Goal: Task Accomplishment & Management: Use online tool/utility

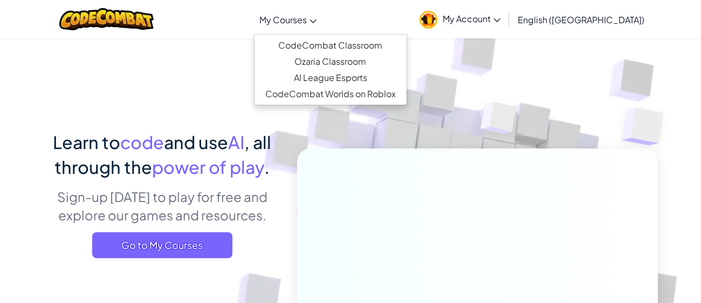
click at [307, 18] on span "My Courses" at bounding box center [283, 19] width 47 height 11
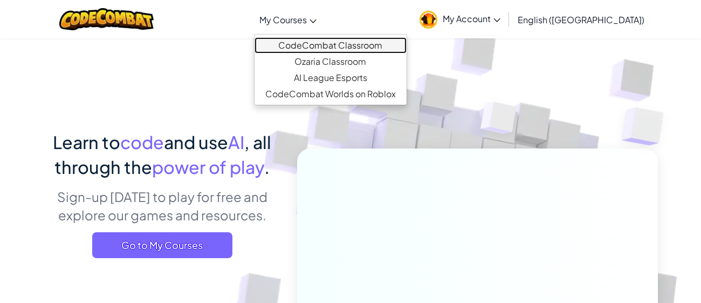
click at [349, 43] on link "CodeCombat Classroom" at bounding box center [331, 45] width 152 height 16
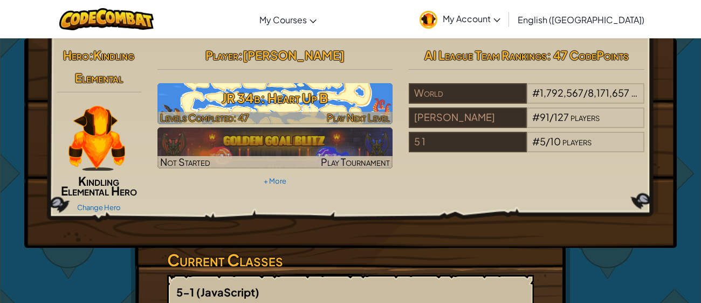
click at [313, 100] on h3 "JR 34b: Heart Up B" at bounding box center [276, 98] width 236 height 24
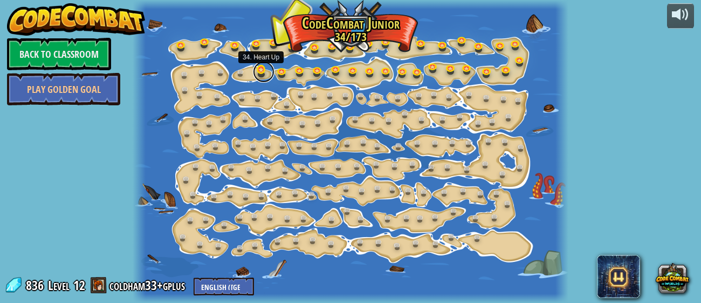
click at [261, 74] on link at bounding box center [264, 72] width 22 height 22
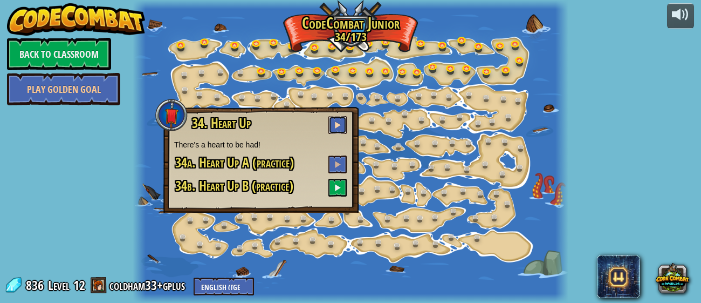
click at [335, 121] on span at bounding box center [338, 125] width 8 height 8
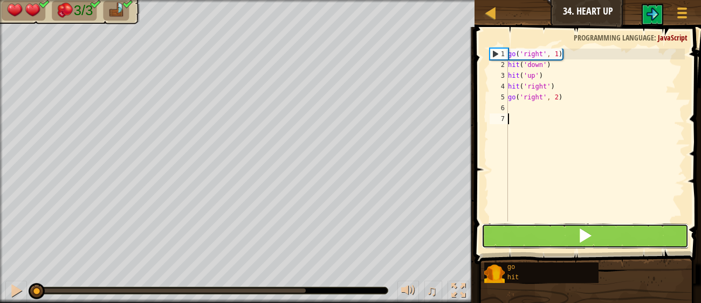
click at [563, 238] on button at bounding box center [585, 235] width 207 height 25
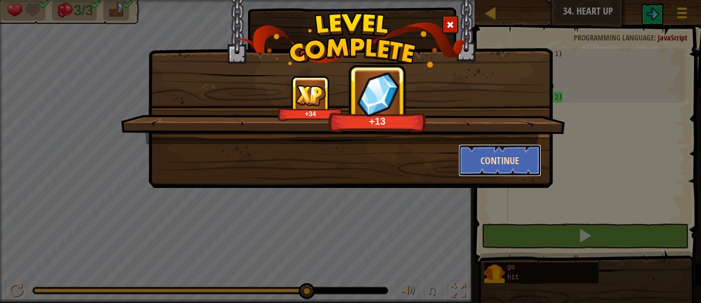
click at [479, 166] on button "Continue" at bounding box center [501, 160] width 84 height 32
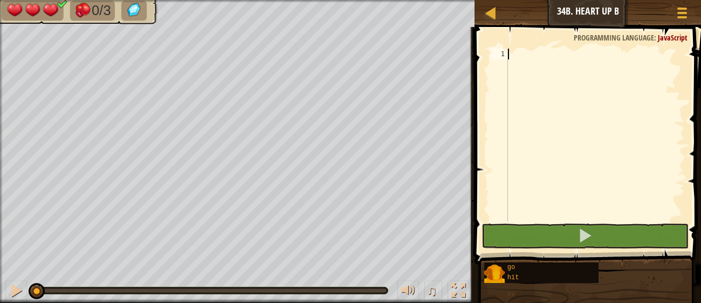
type textarea "g"
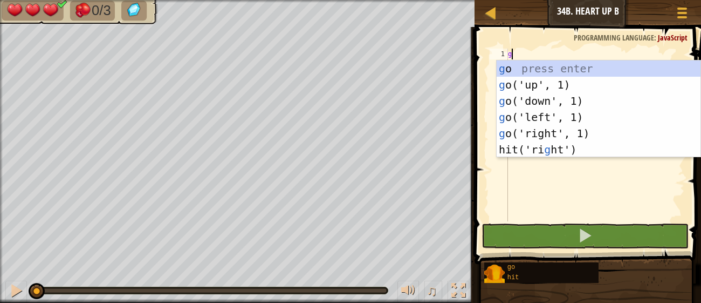
scroll to position [4, 0]
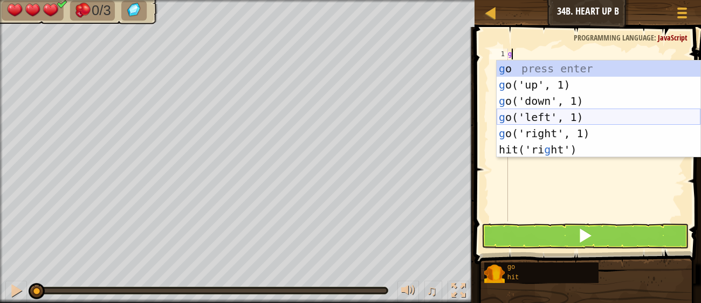
click at [551, 125] on div "g o press enter g o('up', 1) press enter g o('down', 1) press enter g o('left',…" at bounding box center [599, 124] width 204 height 129
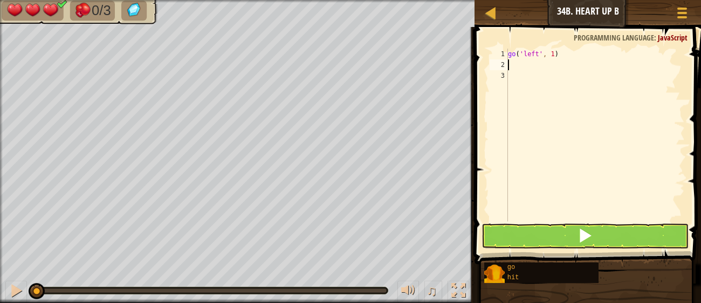
type textarea "h"
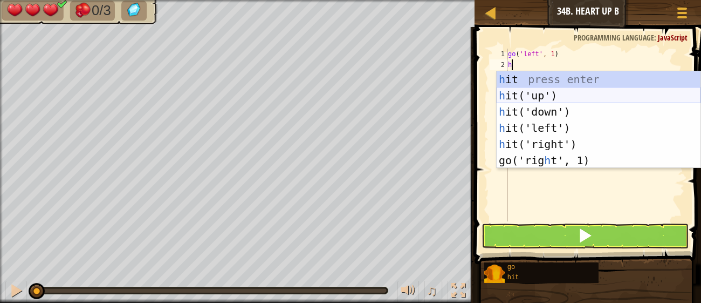
click at [542, 97] on div "h it press enter h it('up') press enter h it('down') press enter h it('left') p…" at bounding box center [599, 135] width 204 height 129
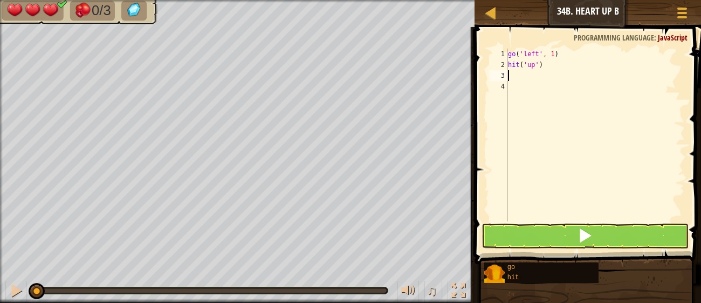
type textarea "h"
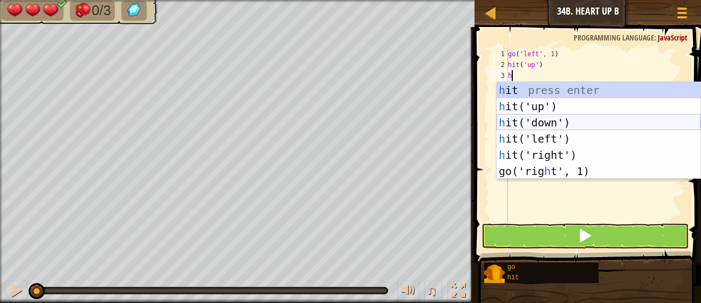
click at [538, 127] on div "h it press enter h it('up') press enter h it('down') press enter h it('left') p…" at bounding box center [599, 146] width 204 height 129
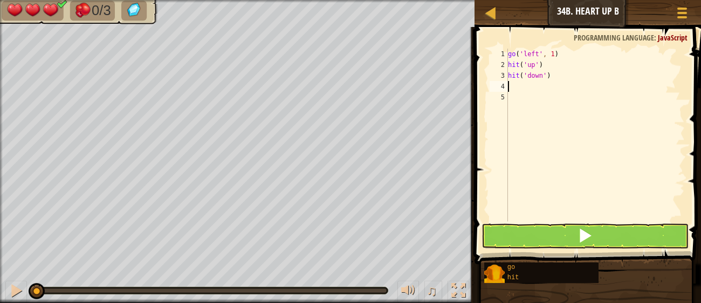
type textarea "h"
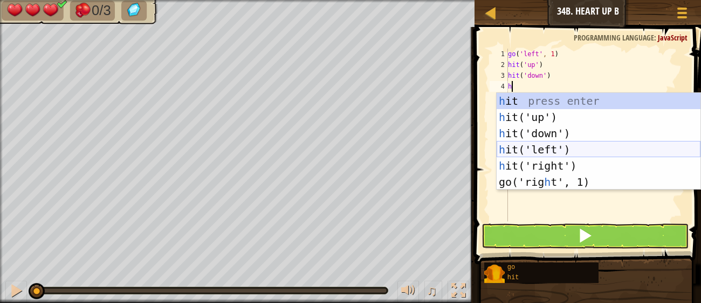
click at [528, 145] on div "h it press enter h it('up') press enter h it('down') press enter h it('left') p…" at bounding box center [599, 157] width 204 height 129
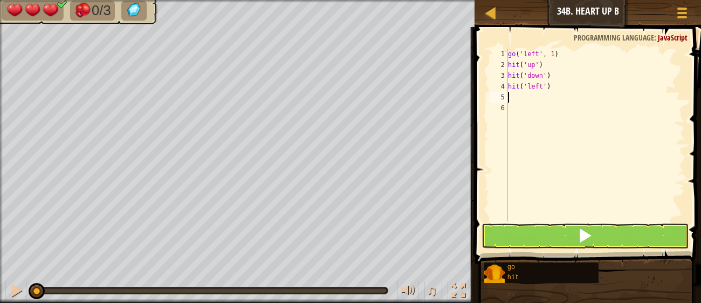
type textarea "g"
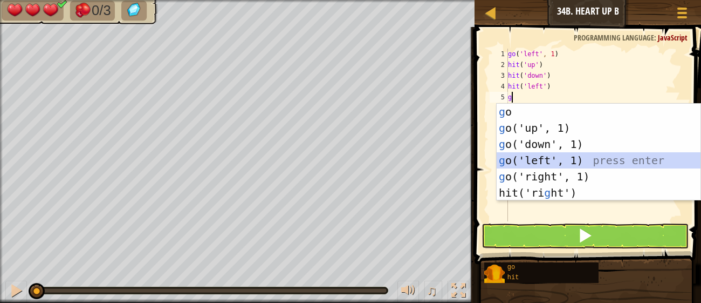
click at [568, 160] on div "g o press enter g o('up', 1) press enter g o('down', 1) press enter g o('left',…" at bounding box center [599, 168] width 204 height 129
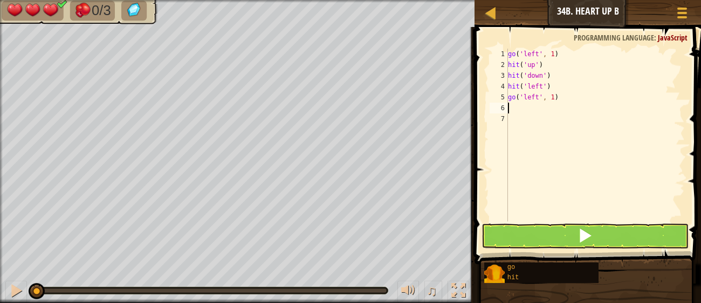
click at [555, 98] on div "go ( 'left' , 1 ) hit ( 'up' ) hit ( 'down' ) hit ( 'left' ) go ( 'left' , 1 )" at bounding box center [595, 146] width 179 height 194
type textarea "go('left', 2)"
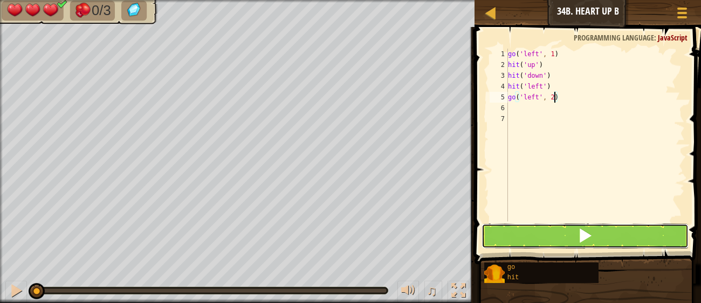
click at [566, 231] on button at bounding box center [585, 235] width 207 height 25
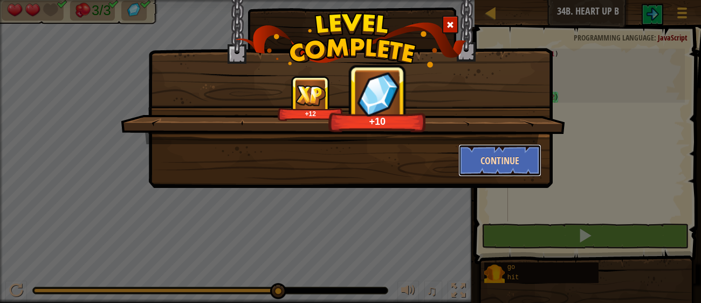
click at [526, 159] on button "Continue" at bounding box center [501, 160] width 84 height 32
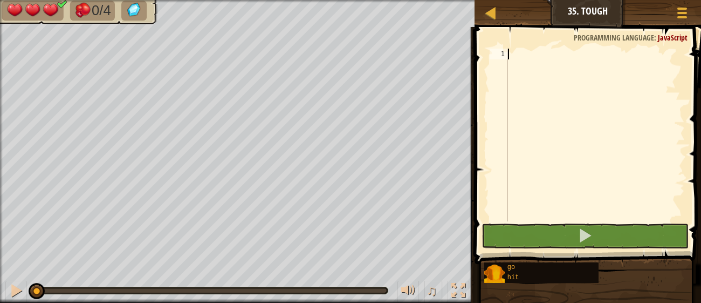
type textarea "g"
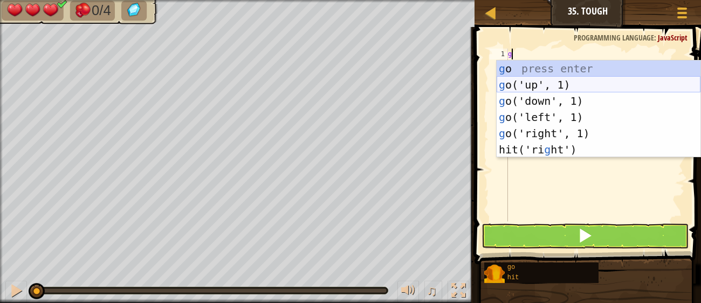
click at [533, 86] on div "g o press enter g o('up', 1) press enter g o('down', 1) press enter g o('left',…" at bounding box center [599, 124] width 204 height 129
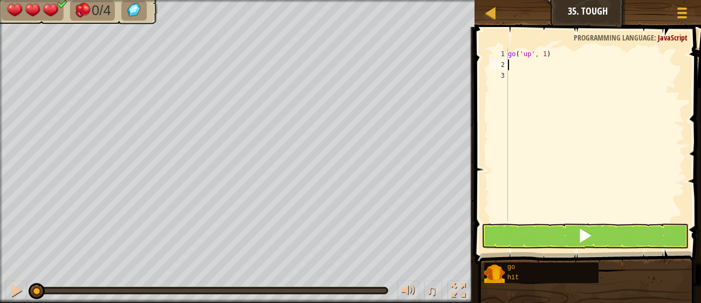
click at [534, 86] on div "go ( 'up' , 1 )" at bounding box center [595, 146] width 179 height 194
click at [524, 75] on div "go ( 'up' , 1 )" at bounding box center [595, 146] width 179 height 194
click at [524, 78] on div "go ( 'up' , 1 )" at bounding box center [595, 146] width 179 height 194
click at [516, 68] on div "go ( 'up' , 1 )" at bounding box center [595, 146] width 179 height 194
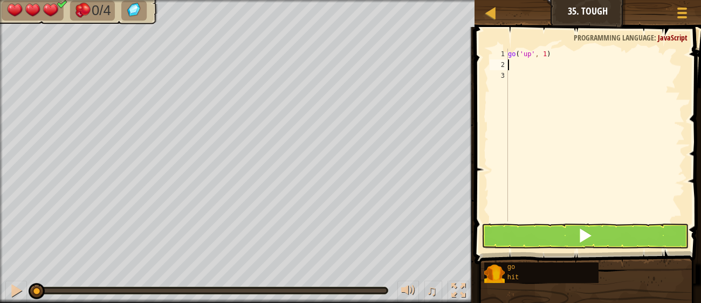
type textarea "h"
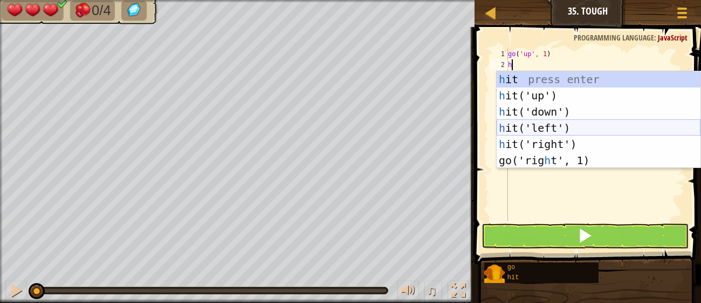
click at [582, 136] on div "h it press enter h it('up') press enter h it('down') press enter h it('left') p…" at bounding box center [599, 135] width 204 height 129
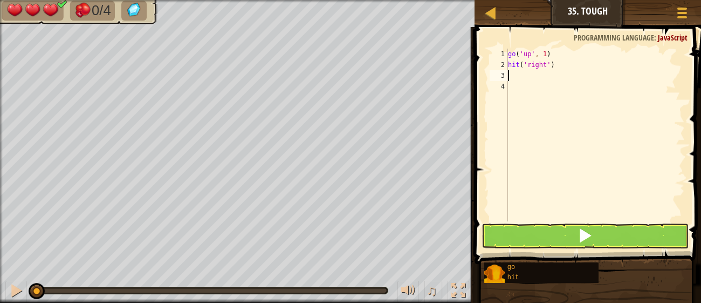
type textarea "h"
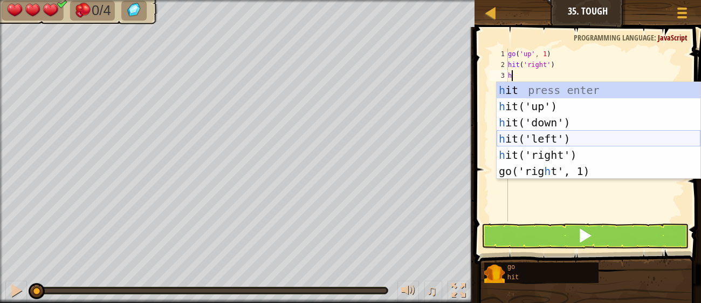
click at [544, 138] on div "h it press enter h it('up') press enter h it('down') press enter h it('left') p…" at bounding box center [599, 146] width 204 height 129
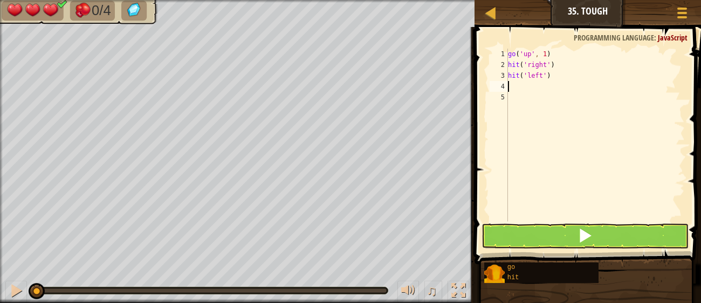
type textarea "g"
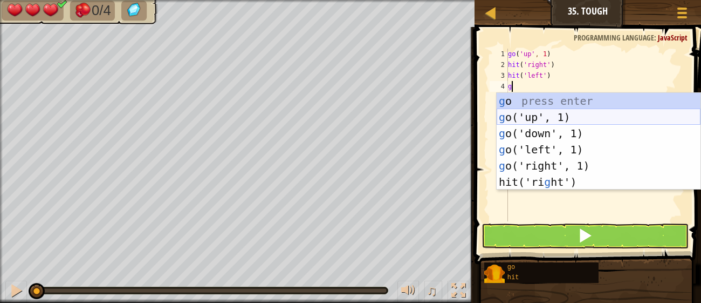
click at [538, 119] on div "g o press enter g o('up', 1) press enter g o('down', 1) press enter g o('left',…" at bounding box center [599, 157] width 204 height 129
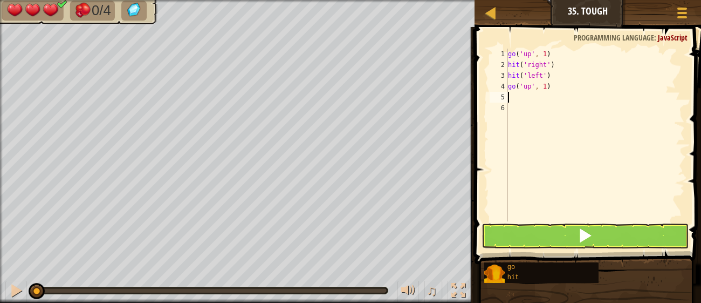
type textarea "h"
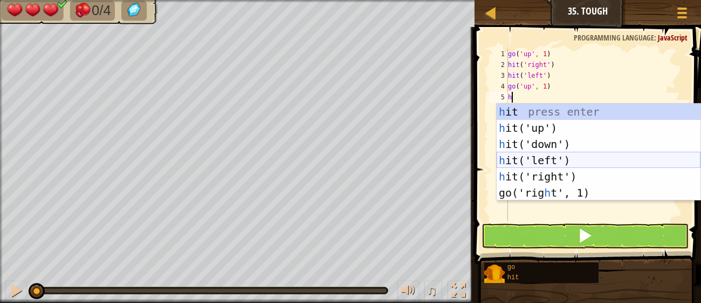
click at [557, 162] on div "h it press enter h it('up') press enter h it('down') press enter h it('left') p…" at bounding box center [599, 168] width 204 height 129
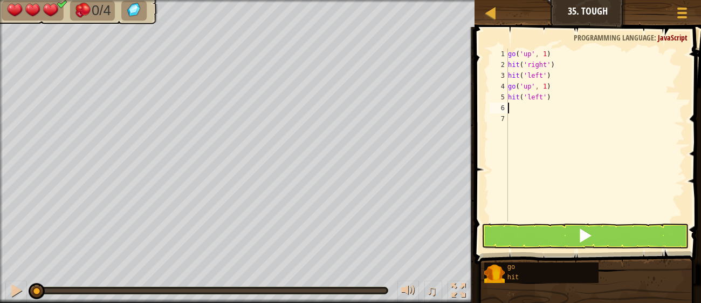
type textarea "h"
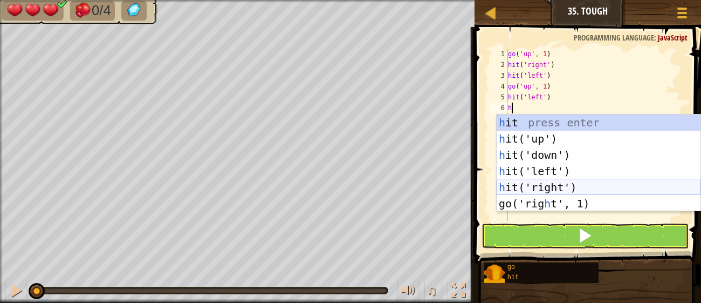
click at [576, 183] on div "h it press enter h it('up') press enter h it('down') press enter h it('left') p…" at bounding box center [599, 178] width 204 height 129
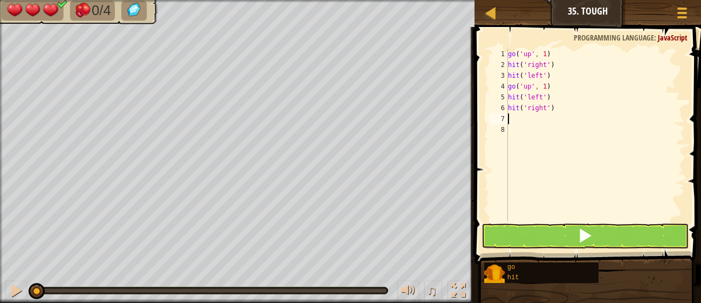
type textarea "g"
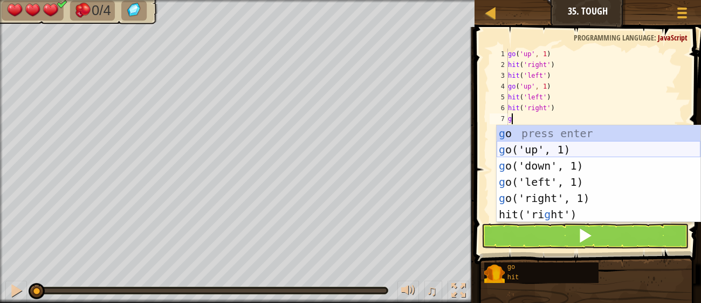
click at [579, 151] on div "g o press enter g o('up', 1) press enter g o('down', 1) press enter g o('left',…" at bounding box center [599, 189] width 204 height 129
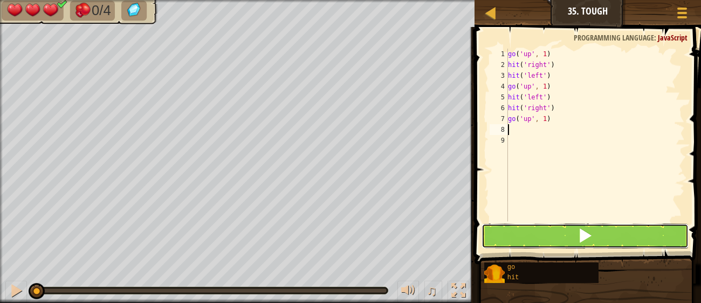
click at [603, 234] on button at bounding box center [585, 235] width 207 height 25
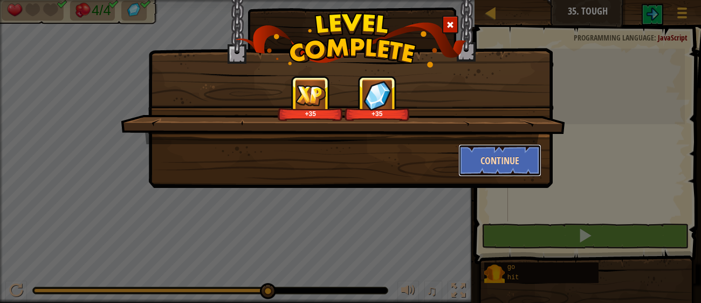
click at [515, 167] on button "Continue" at bounding box center [501, 160] width 84 height 32
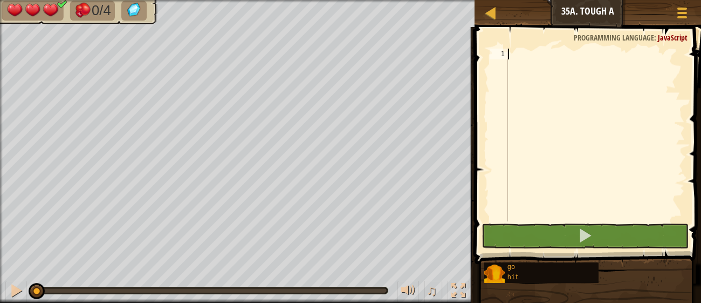
type textarea "g"
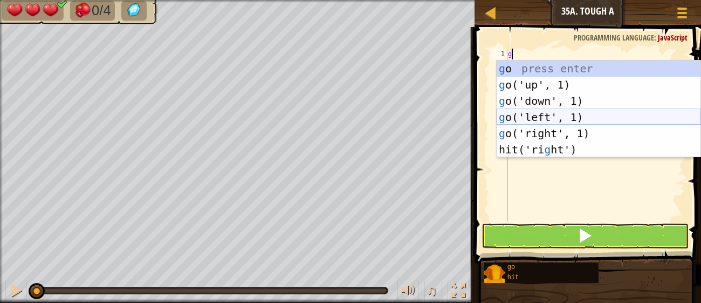
click at [572, 118] on div "g o press enter g o('up', 1) press enter g o('down', 1) press enter g o('left',…" at bounding box center [599, 124] width 204 height 129
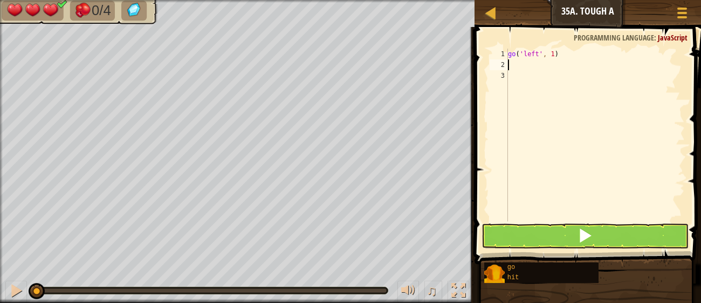
type textarea "h"
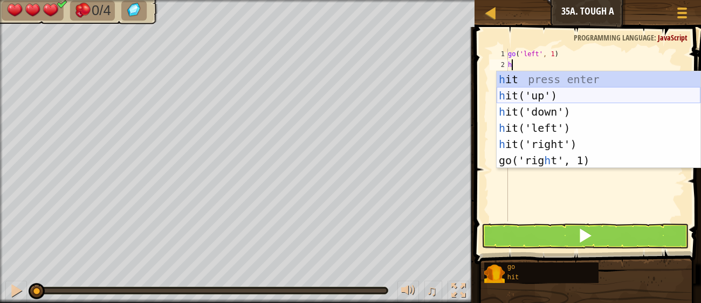
click at [560, 94] on div "h it press enter h it('up') press enter h it('down') press enter h it('left') p…" at bounding box center [599, 135] width 204 height 129
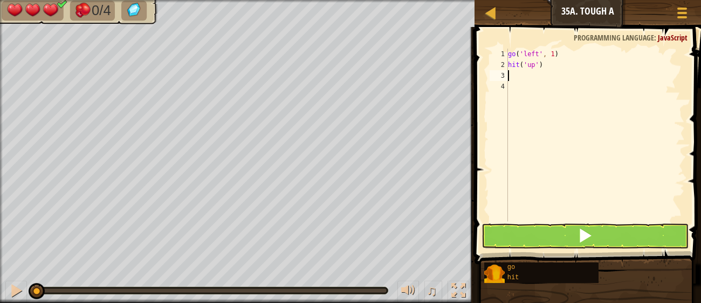
type textarea "h"
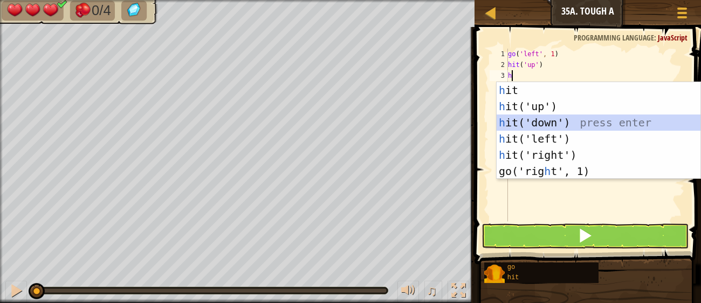
click at [556, 126] on div "h it press enter h it('up') press enter h it('down') press enter h it('left') p…" at bounding box center [599, 146] width 204 height 129
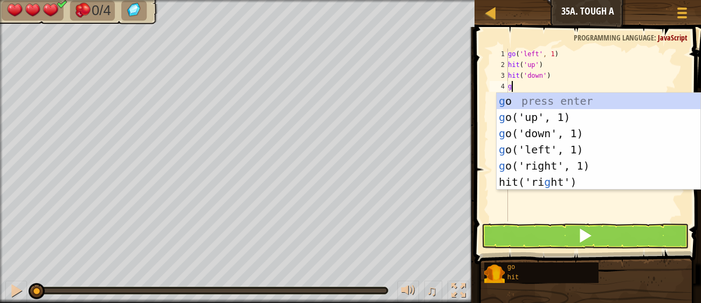
type textarea "g"
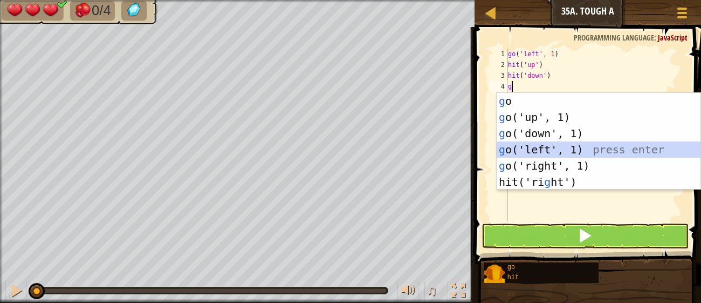
click at [536, 150] on div "g o press enter g o('up', 1) press enter g o('down', 1) press enter g o('left',…" at bounding box center [599, 157] width 204 height 129
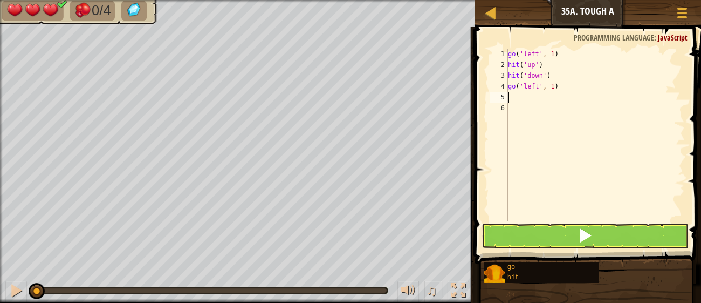
type textarea "h"
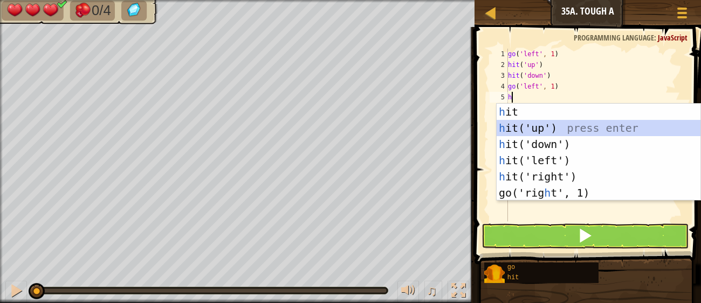
click at [528, 127] on div "h it press enter h it('up') press enter h it('down') press enter h it('left') p…" at bounding box center [599, 168] width 204 height 129
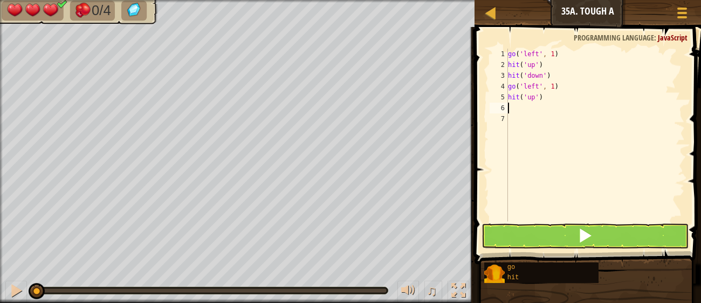
type textarea "h"
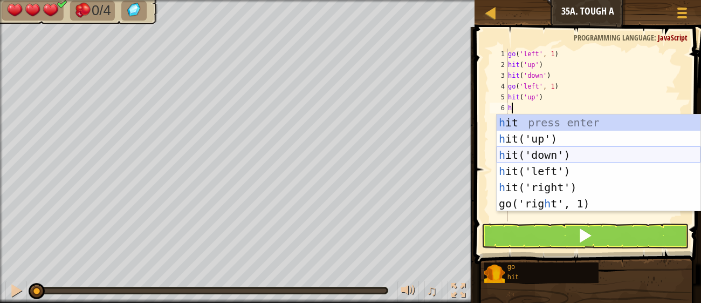
click at [541, 155] on div "h it press enter h it('up') press enter h it('down') press enter h it('left') p…" at bounding box center [599, 178] width 204 height 129
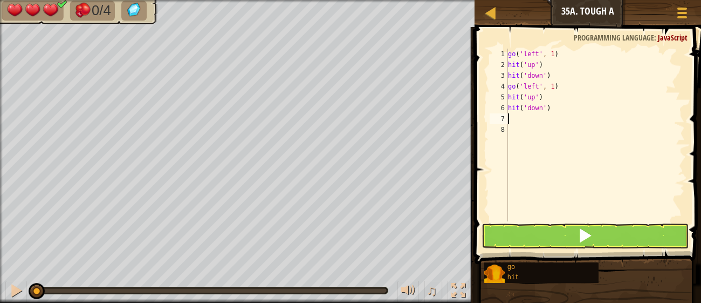
type textarea "h"
type textarea "g"
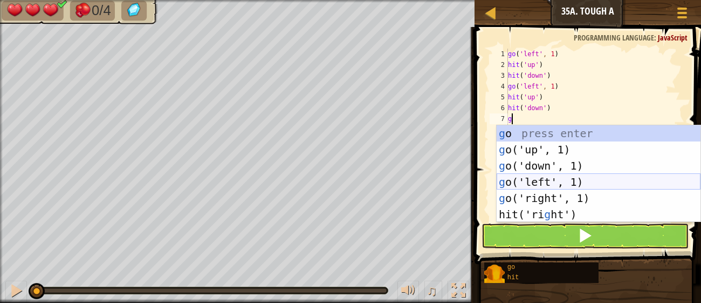
click at [550, 179] on div "g o press enter g o('up', 1) press enter g o('down', 1) press enter g o('left',…" at bounding box center [599, 189] width 204 height 129
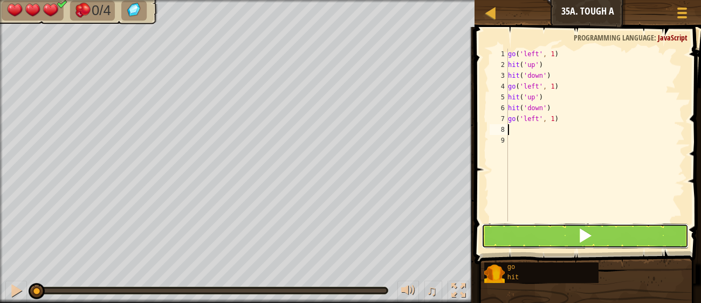
click at [576, 240] on button at bounding box center [585, 235] width 207 height 25
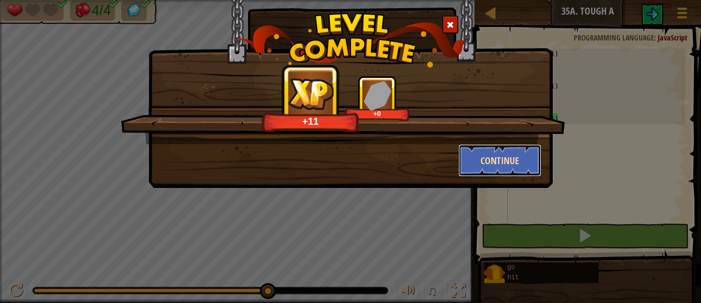
click at [501, 158] on button "Continue" at bounding box center [501, 160] width 84 height 32
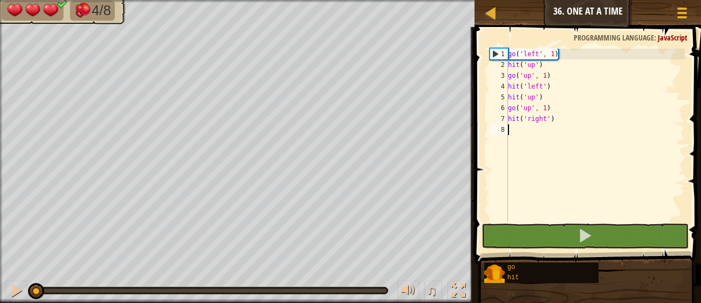
type textarea "g"
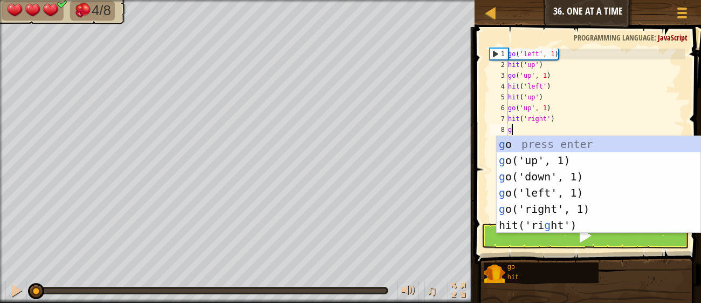
scroll to position [4, 0]
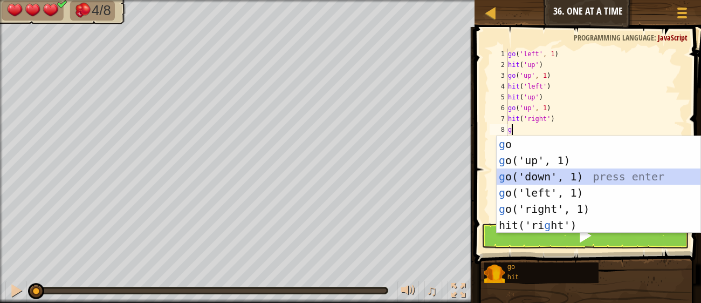
click at [564, 179] on div "g o press enter g o('up', 1) press enter g o('down', 1) press enter g o('left',…" at bounding box center [599, 200] width 204 height 129
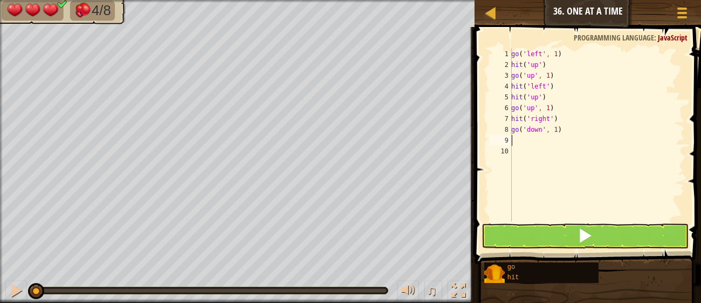
type textarea "g"
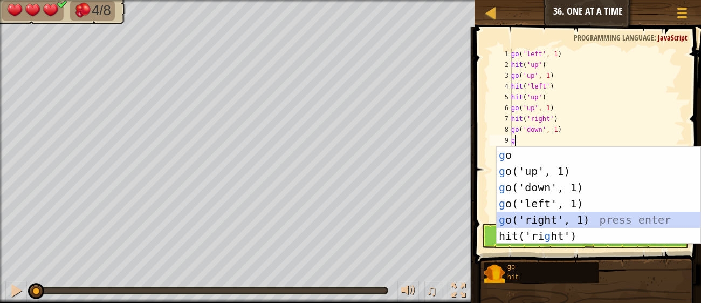
click at [595, 221] on div "g o press enter g o('up', 1) press enter g o('down', 1) press enter g o('left',…" at bounding box center [599, 211] width 204 height 129
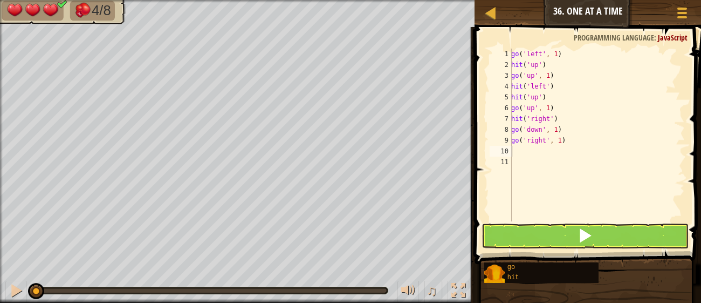
type textarea "h"
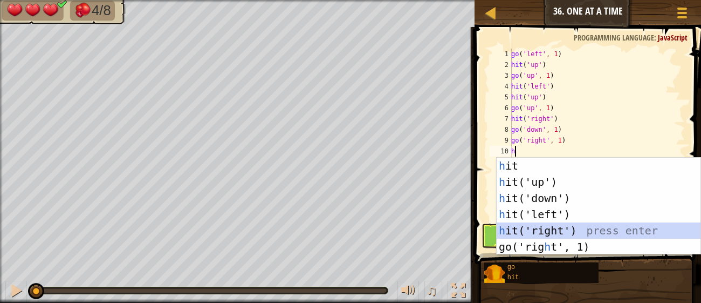
click at [577, 226] on div "h it press enter h it('up') press enter h it('down') press enter h it('left') p…" at bounding box center [599, 222] width 204 height 129
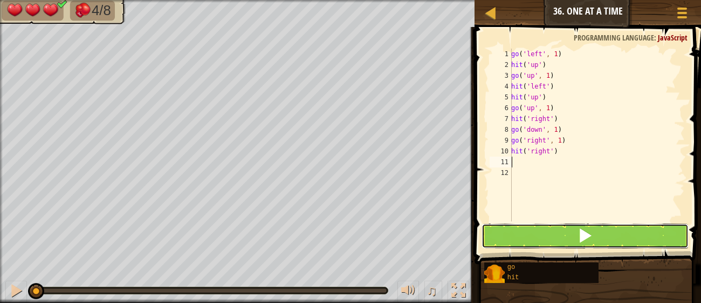
click at [588, 240] on span at bounding box center [585, 235] width 15 height 15
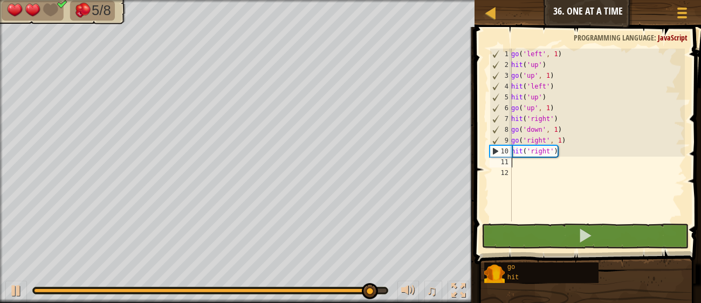
type textarea "g"
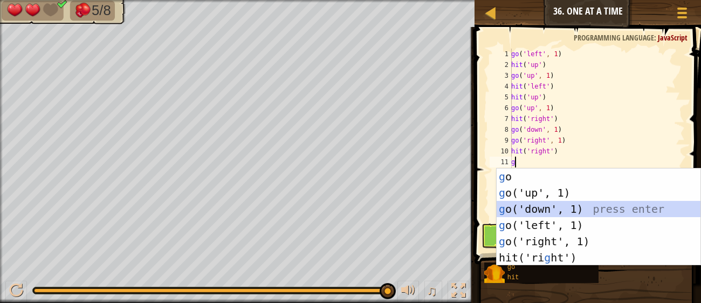
click at [589, 213] on div "g o press enter g o('up', 1) press enter g o('down', 1) press enter g o('left',…" at bounding box center [599, 232] width 204 height 129
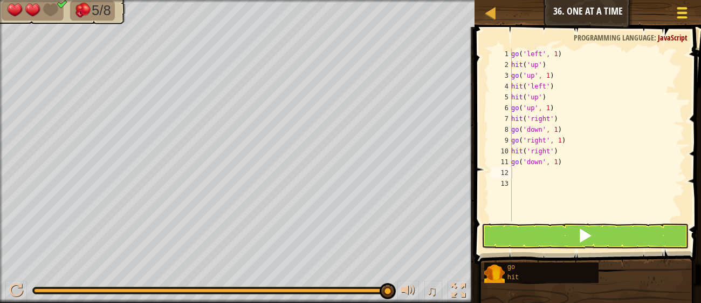
click at [690, 12] on div at bounding box center [682, 13] width 15 height 16
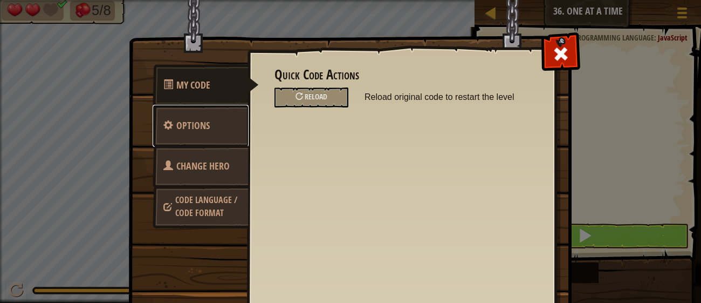
click at [229, 125] on link "Options" at bounding box center [201, 126] width 96 height 42
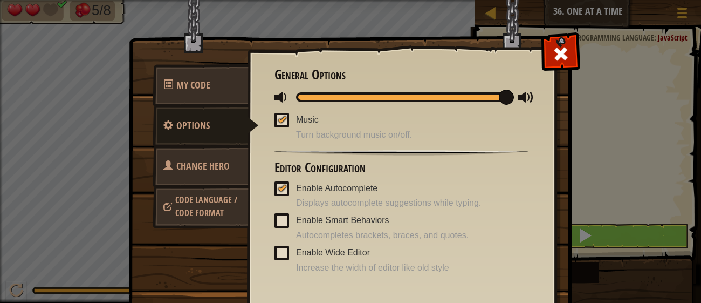
click at [229, 197] on span "Code Language / Code Format" at bounding box center [206, 206] width 62 height 25
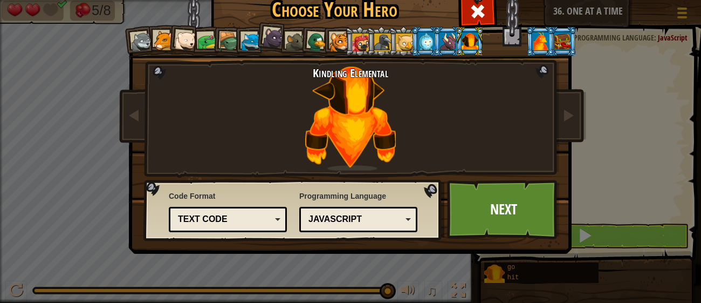
click at [542, 36] on div at bounding box center [541, 40] width 17 height 17
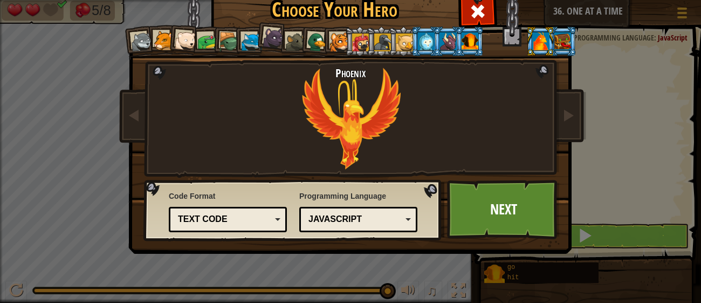
click at [473, 42] on div at bounding box center [470, 40] width 17 height 17
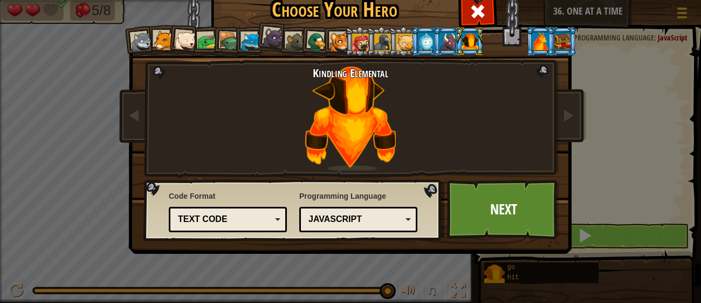
click at [387, 42] on div at bounding box center [382, 41] width 17 height 17
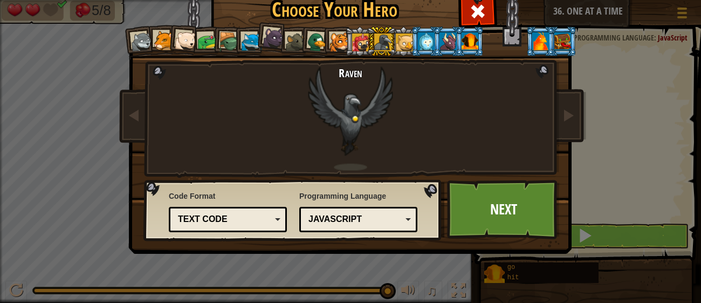
click at [411, 38] on div at bounding box center [404, 41] width 17 height 17
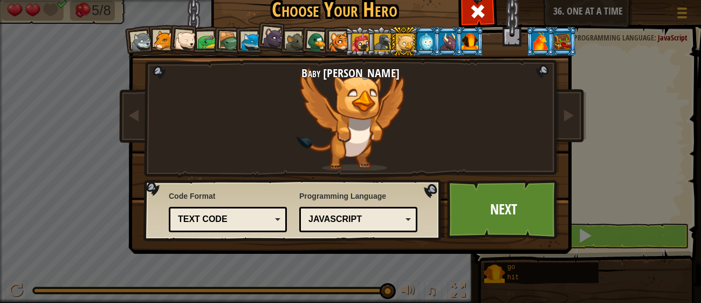
click at [475, 40] on div at bounding box center [470, 40] width 17 height 17
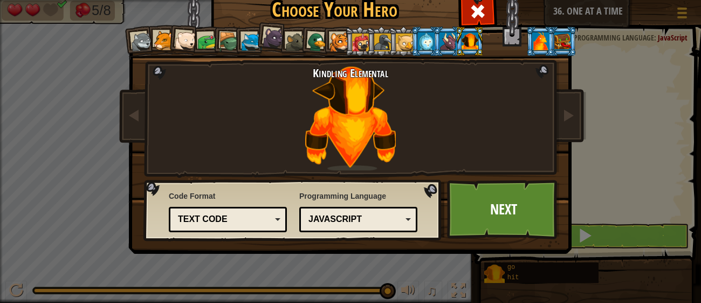
click at [426, 40] on div at bounding box center [426, 40] width 17 height 17
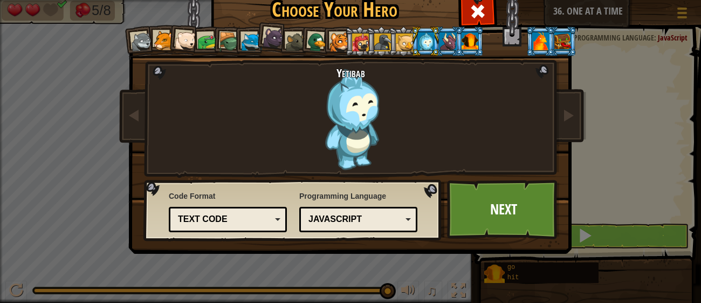
click at [445, 42] on div at bounding box center [448, 40] width 17 height 17
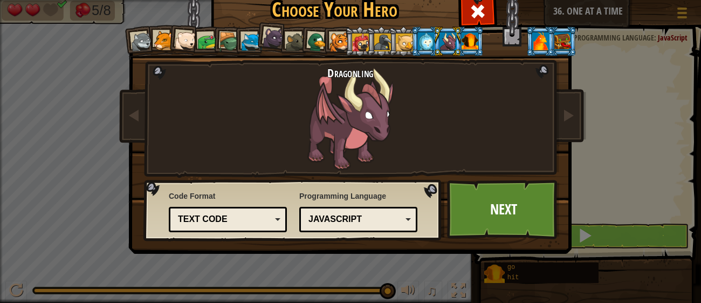
click at [472, 44] on div at bounding box center [470, 40] width 17 height 17
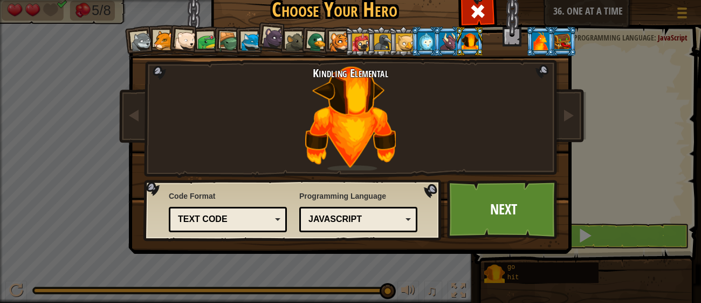
click at [561, 42] on div at bounding box center [563, 40] width 17 height 17
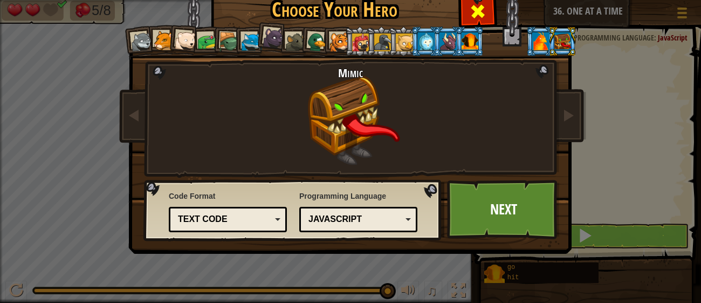
click at [487, 5] on div at bounding box center [478, 10] width 34 height 34
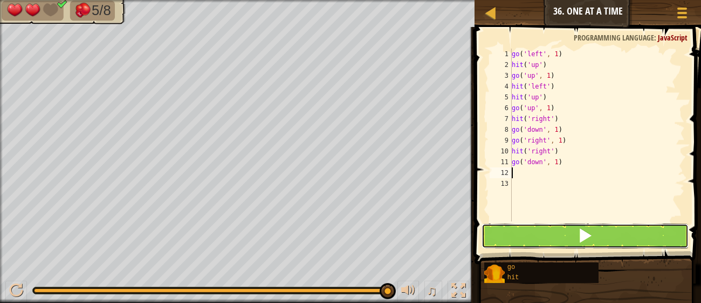
click at [562, 230] on button at bounding box center [585, 235] width 207 height 25
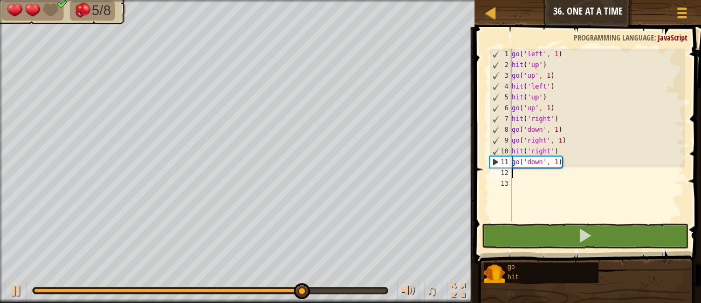
click at [564, 160] on div "go ( 'left' , 1 ) hit ( 'up' ) go ( 'up' , 1 ) hit ( 'left' ) hit ( 'up' ) go (…" at bounding box center [597, 146] width 175 height 194
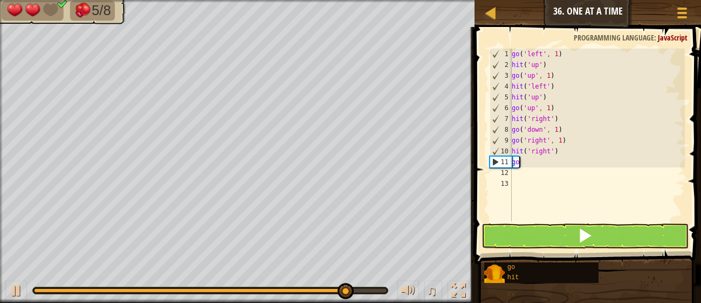
type textarea "g"
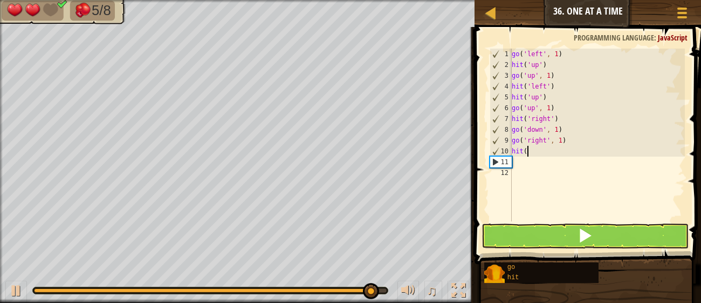
type textarea "h"
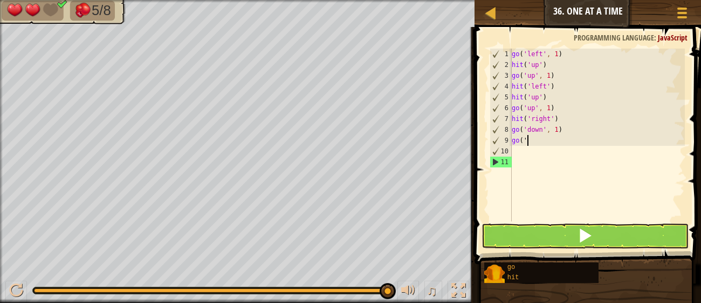
type textarea "g"
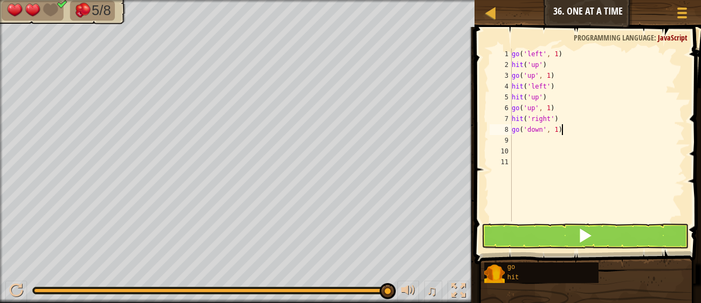
click at [568, 131] on div "go ( 'left' , 1 ) hit ( 'up' ) go ( 'up' , 1 ) hit ( 'left' ) hit ( 'up' ) go (…" at bounding box center [597, 146] width 175 height 194
type textarea "g"
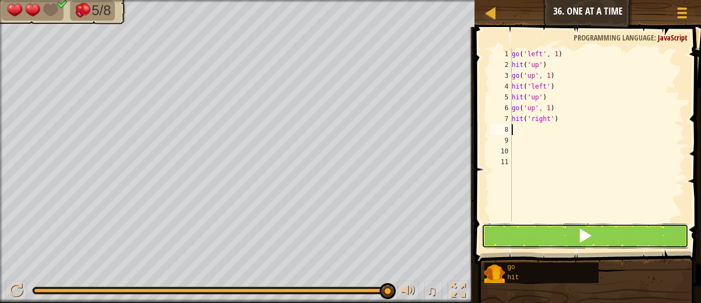
click at [651, 238] on button at bounding box center [585, 235] width 207 height 25
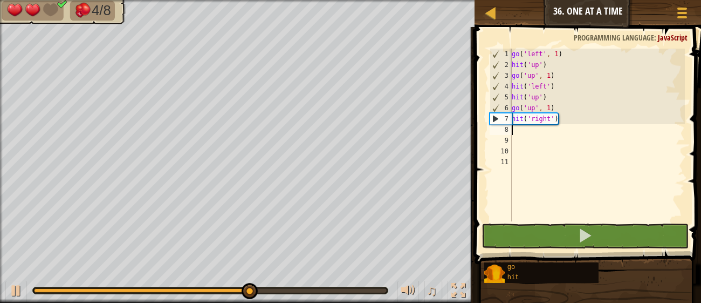
type textarea "g"
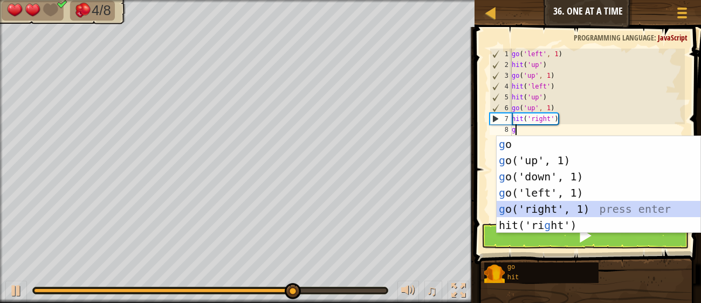
click at [596, 208] on div "g o press enter g o('up', 1) press enter g o('down', 1) press enter g o('left',…" at bounding box center [599, 200] width 204 height 129
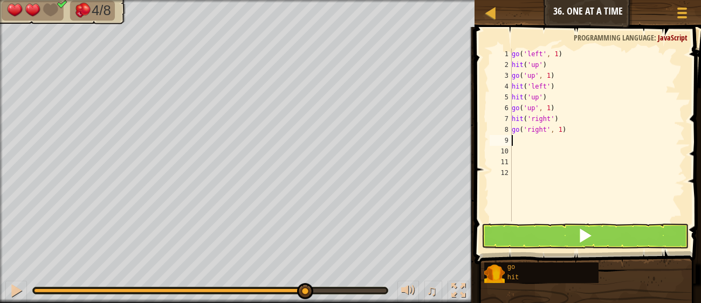
type textarea "h"
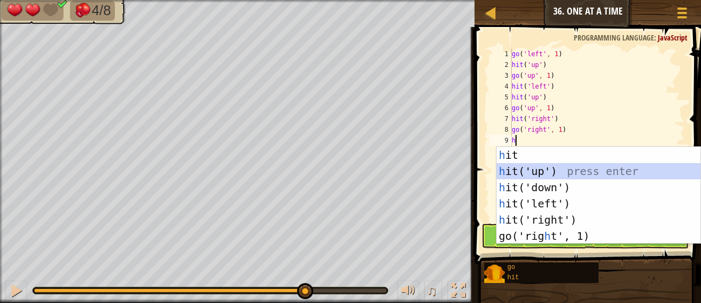
click at [575, 177] on div "h it press enter h it('up') press enter h it('down') press enter h it('left') p…" at bounding box center [599, 211] width 204 height 129
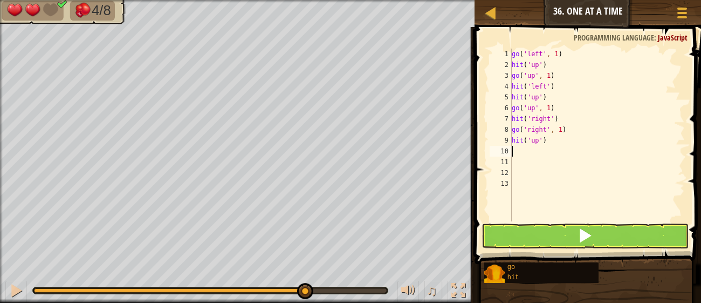
type textarea "h"
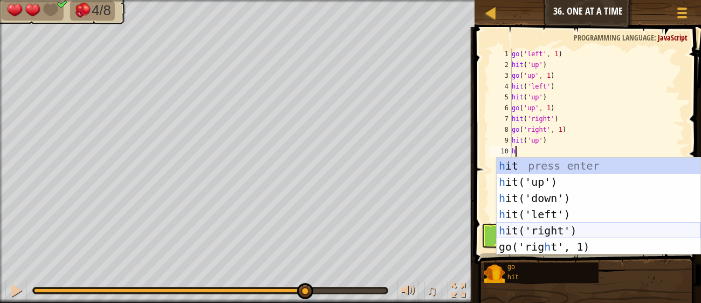
click at [605, 231] on div "h it press enter h it('up') press enter h it('down') press enter h it('left') p…" at bounding box center [599, 222] width 204 height 129
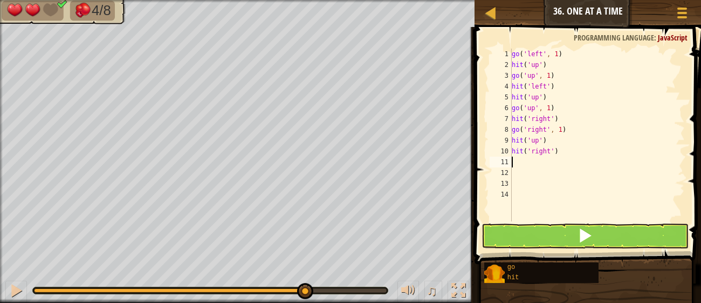
type textarea "g"
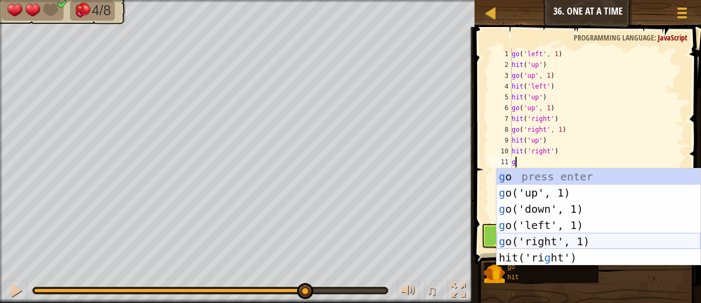
click at [608, 241] on div "g o press enter g o('up', 1) press enter g o('down', 1) press enter g o('left',…" at bounding box center [599, 232] width 204 height 129
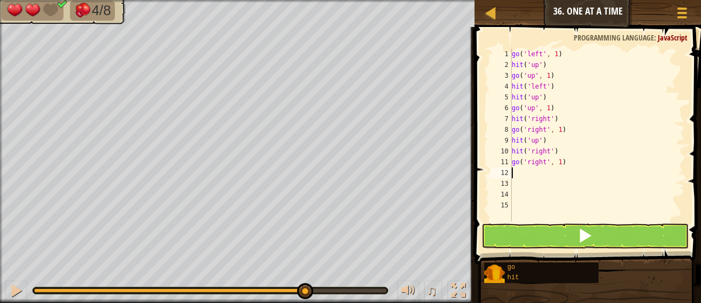
type textarea "h"
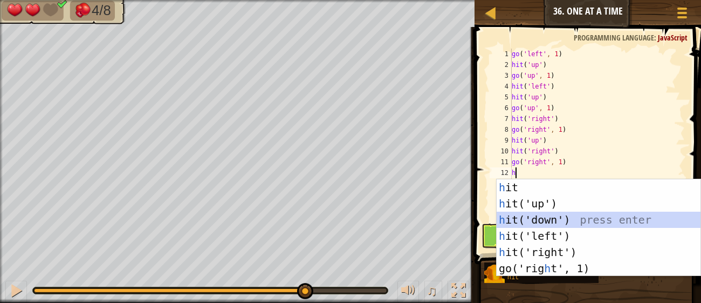
click at [572, 224] on div "h it press enter h it('up') press enter h it('down') press enter h it('left') p…" at bounding box center [599, 243] width 204 height 129
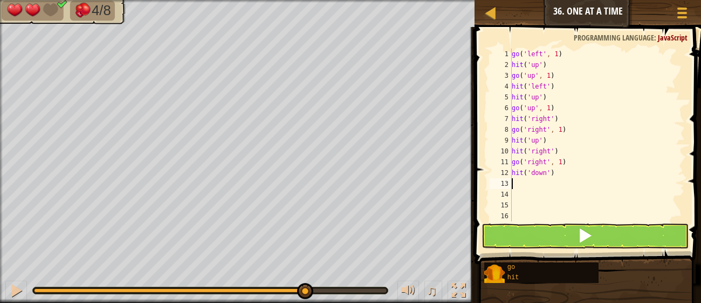
type textarea "g"
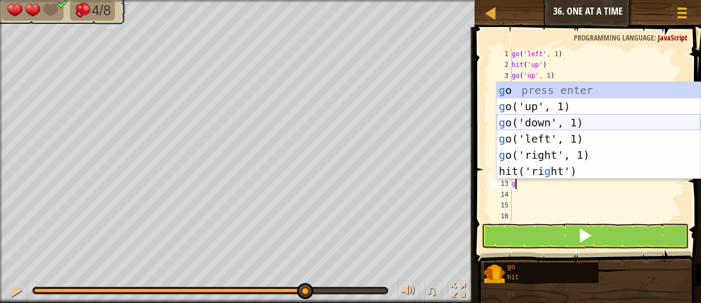
click at [557, 124] on div "g o press enter g o('up', 1) press enter g o('down', 1) press enter g o('left',…" at bounding box center [599, 146] width 204 height 129
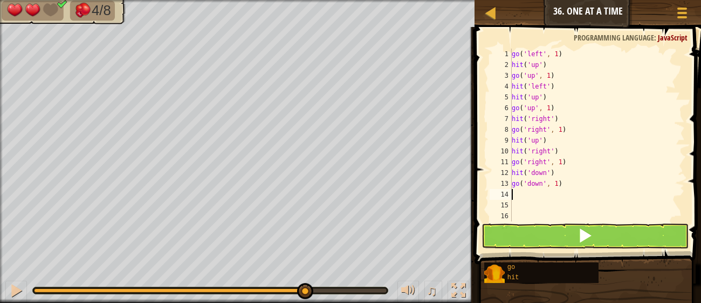
type textarea "h"
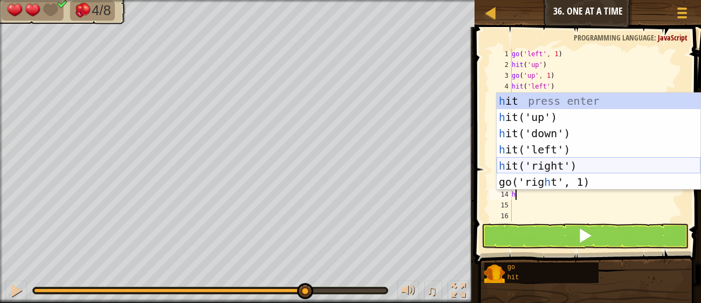
click at [560, 163] on div "h it press enter h it('up') press enter h it('down') press enter h it('left') p…" at bounding box center [599, 157] width 204 height 129
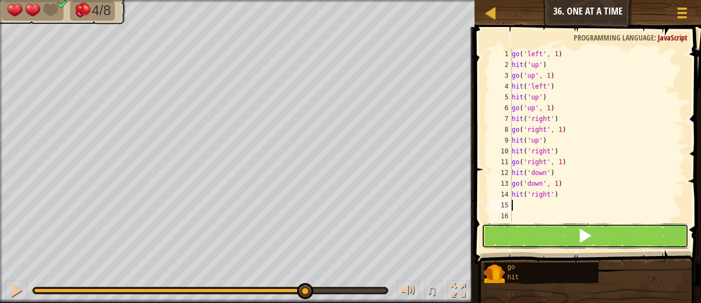
click at [599, 227] on button at bounding box center [585, 235] width 207 height 25
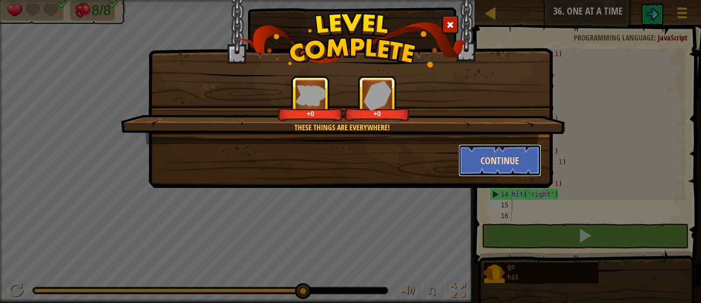
click at [488, 160] on button "Continue" at bounding box center [501, 160] width 84 height 32
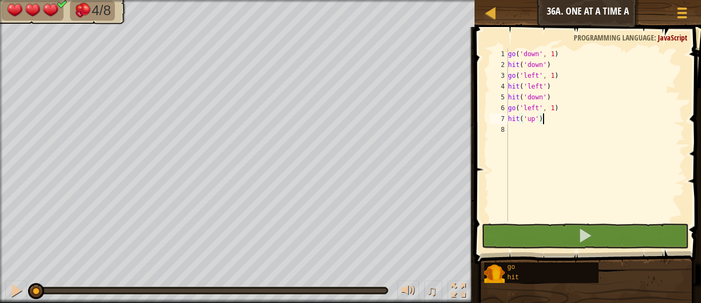
scroll to position [4, 2]
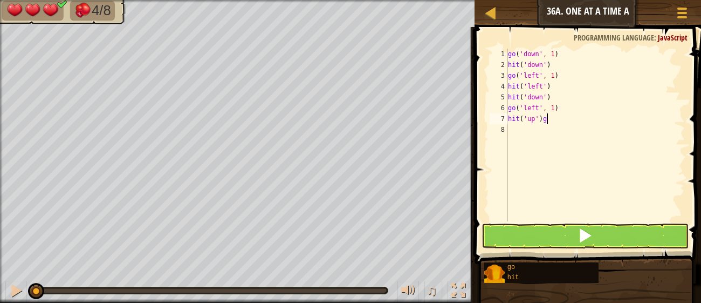
type textarea "hit('up')"
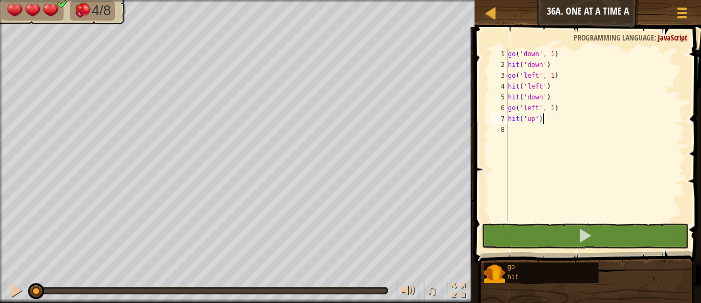
click at [533, 132] on div "go ( 'down' , 1 ) hit ( 'down' ) go ( 'left' , 1 ) hit ( 'left' ) hit ( 'down' …" at bounding box center [595, 146] width 179 height 194
type textarea "g"
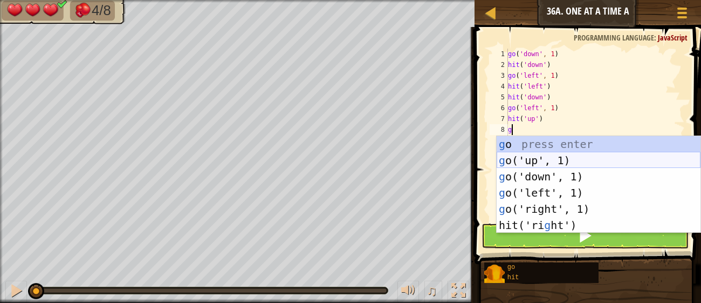
click at [554, 166] on div "g o press enter g o('up', 1) press enter g o('down', 1) press enter g o('left',…" at bounding box center [599, 200] width 204 height 129
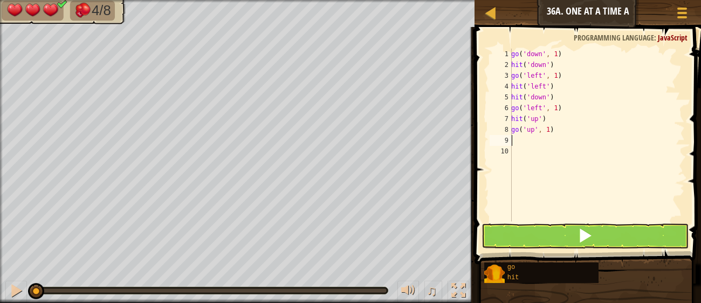
type textarea "h"
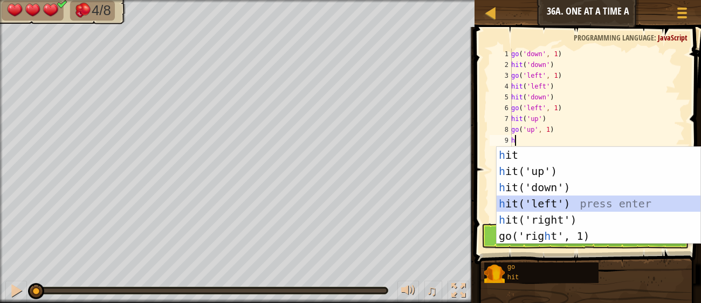
click at [570, 203] on div "h it press enter h it('up') press enter h it('down') press enter h it('left') p…" at bounding box center [599, 211] width 204 height 129
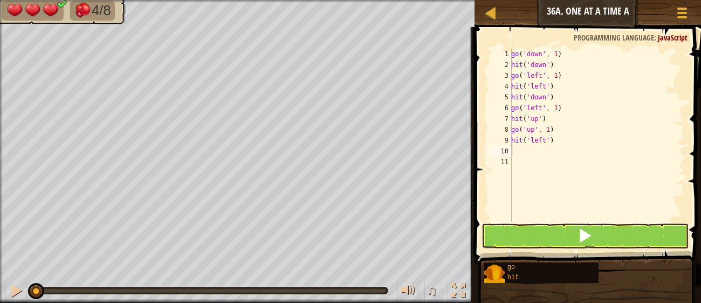
type textarea "h"
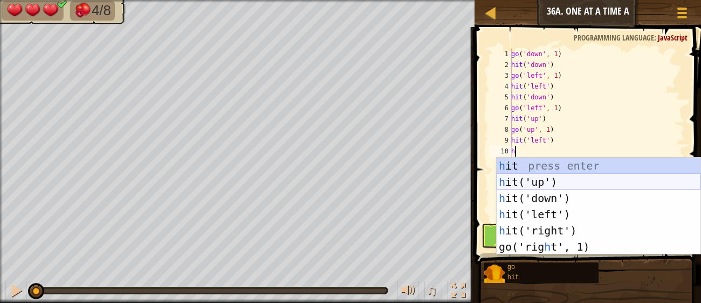
click at [565, 185] on div "h it press enter h it('up') press enter h it('down') press enter h it('left') p…" at bounding box center [599, 222] width 204 height 129
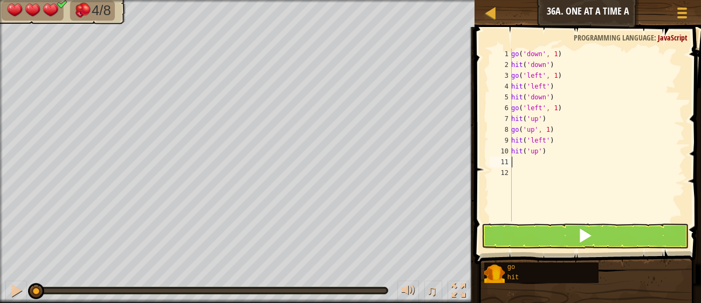
type textarea "h"
type textarea "g"
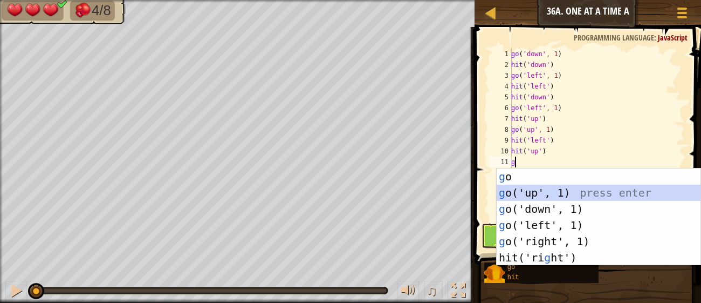
click at [575, 196] on div "g o press enter g o('up', 1) press enter g o('down', 1) press enter g o('left',…" at bounding box center [599, 232] width 204 height 129
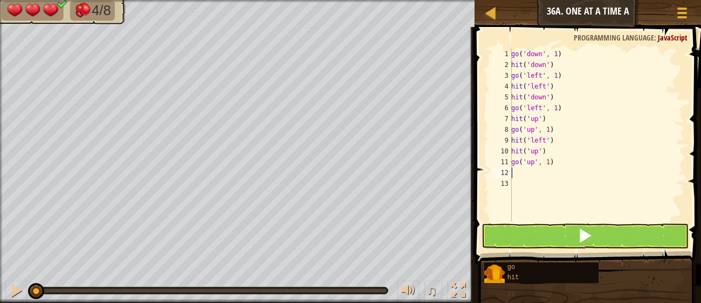
type textarea "h"
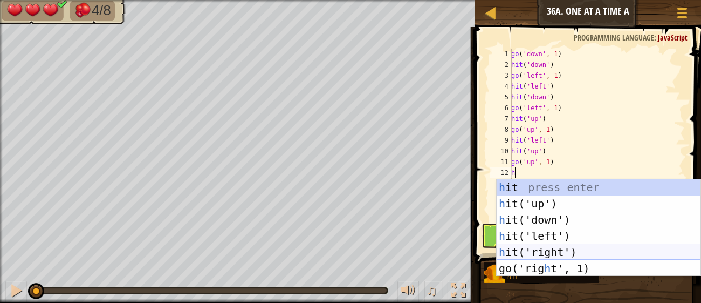
click at [594, 249] on div "h it press enter h it('up') press enter h it('down') press enter h it('left') p…" at bounding box center [599, 243] width 204 height 129
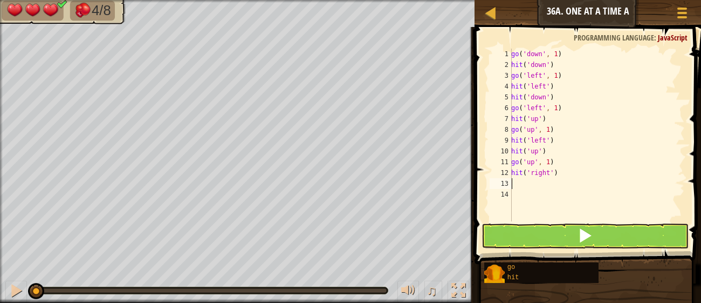
type textarea "g"
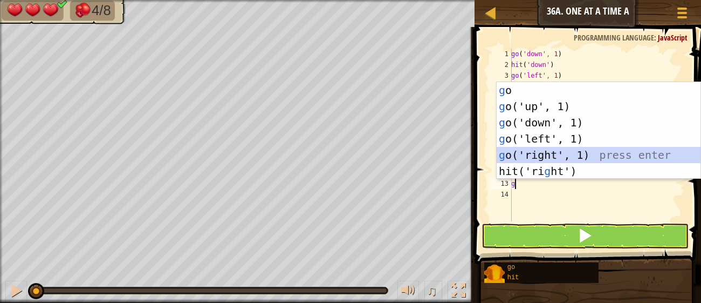
click at [555, 155] on div "g o press enter g o('up', 1) press enter g o('down', 1) press enter g o('left',…" at bounding box center [599, 146] width 204 height 129
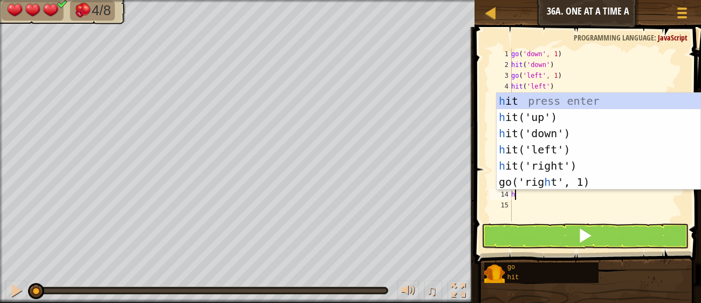
type textarea "h"
click at [561, 121] on div "h it press enter h it('up') press enter h it('down') press enter h it('left') p…" at bounding box center [599, 157] width 204 height 129
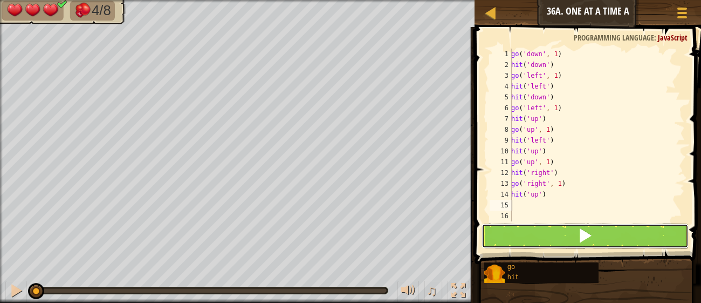
click at [592, 240] on span at bounding box center [585, 235] width 15 height 15
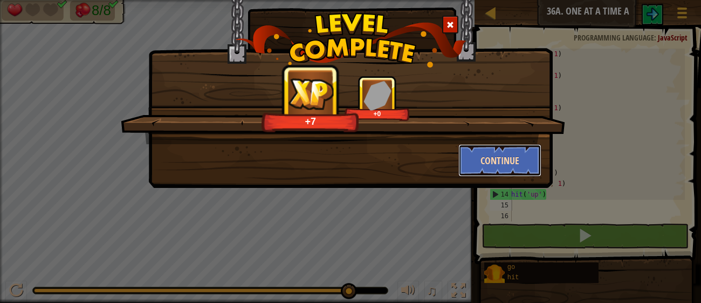
click at [529, 171] on button "Continue" at bounding box center [501, 160] width 84 height 32
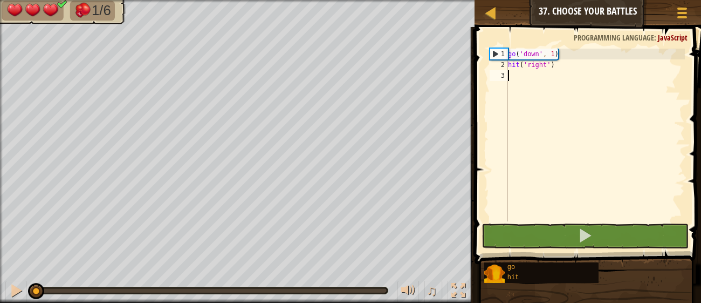
type textarea "g"
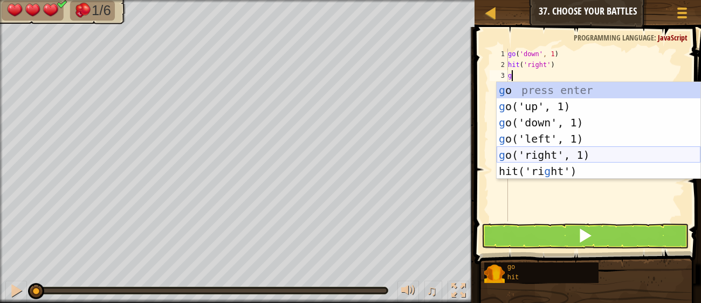
click at [563, 158] on div "g o press enter g o('up', 1) press enter g o('down', 1) press enter g o('left',…" at bounding box center [599, 146] width 204 height 129
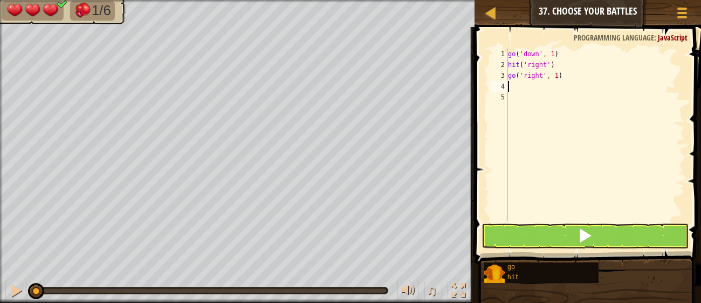
type textarea "h"
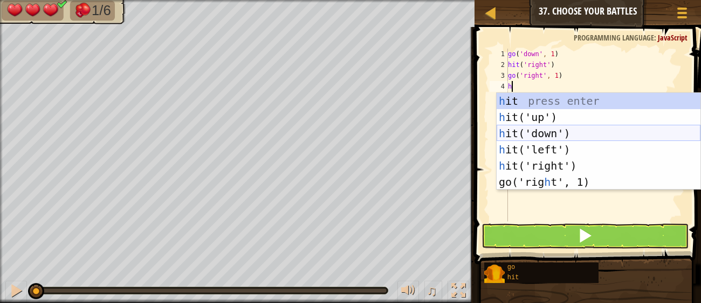
click at [549, 138] on div "h it press enter h it('up') press enter h it('down') press enter h it('left') p…" at bounding box center [599, 157] width 204 height 129
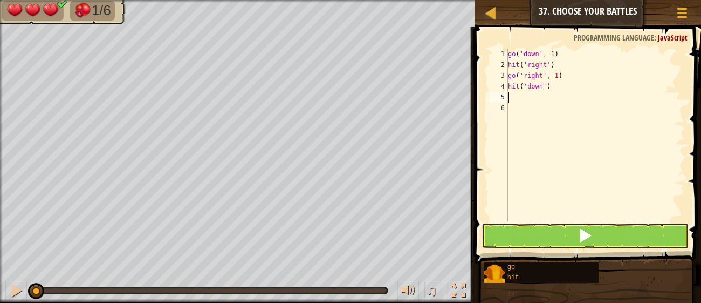
type textarea "g"
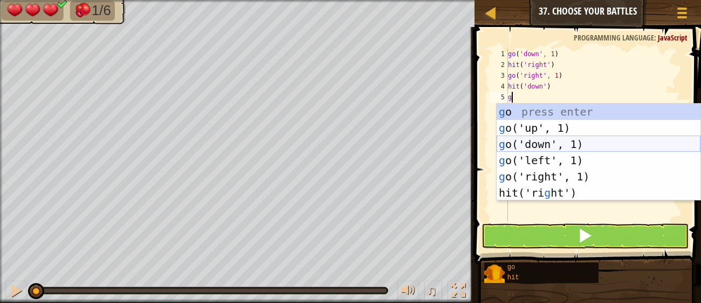
click at [554, 147] on div "g o press enter g o('up', 1) press enter g o('down', 1) press enter g o('left',…" at bounding box center [599, 168] width 204 height 129
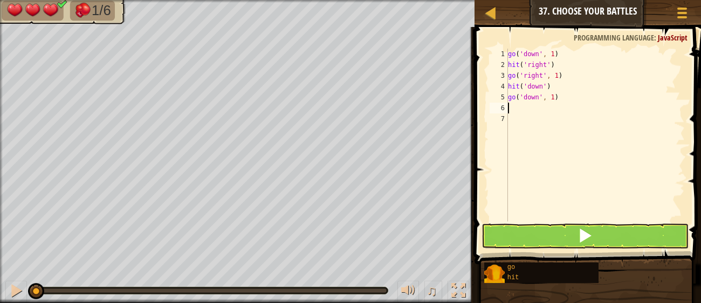
type textarea "h"
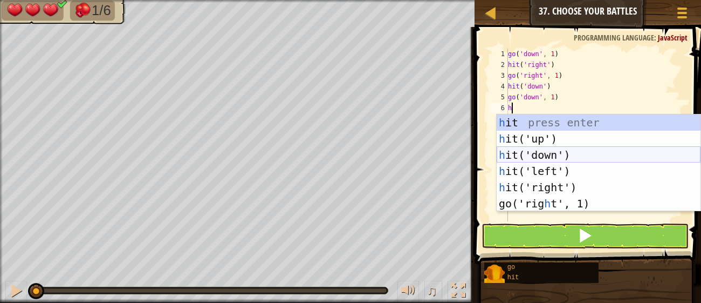
click at [557, 156] on div "h it press enter h it('up') press enter h it('down') press enter h it('left') p…" at bounding box center [599, 178] width 204 height 129
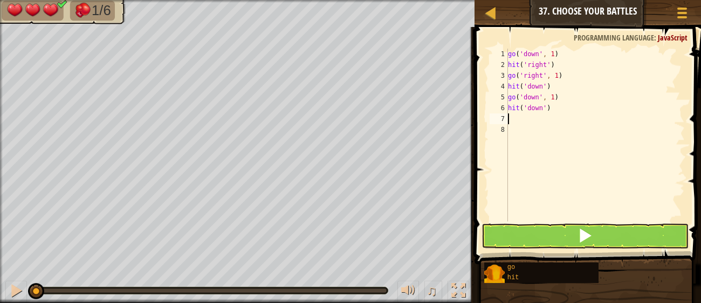
type textarea "g"
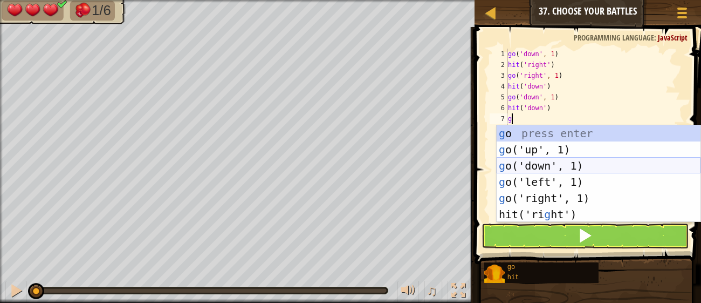
click at [561, 166] on div "g o press enter g o('up', 1) press enter g o('down', 1) press enter g o('left',…" at bounding box center [599, 189] width 204 height 129
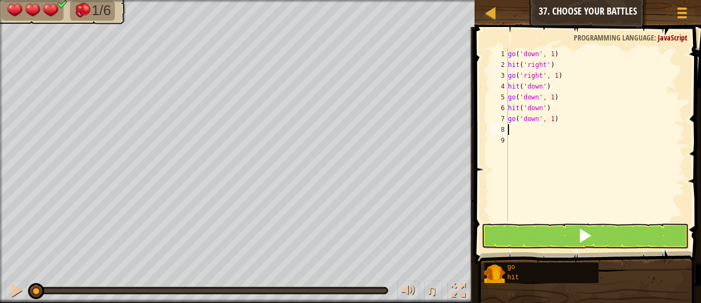
type textarea "h"
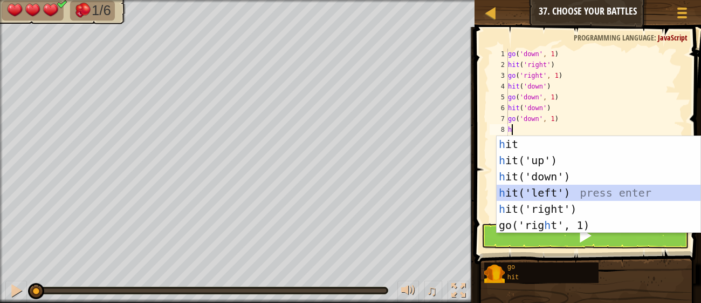
click at [567, 188] on div "h it press enter h it('up') press enter h it('down') press enter h it('left') p…" at bounding box center [599, 200] width 204 height 129
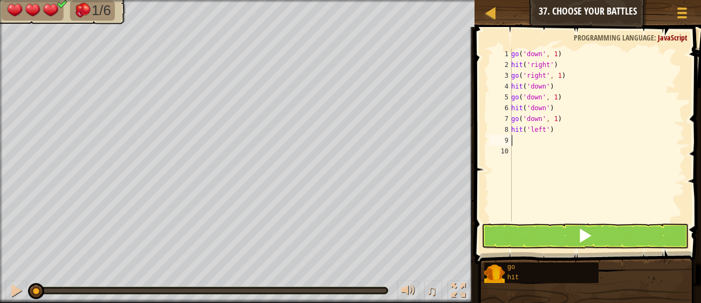
type textarea "g"
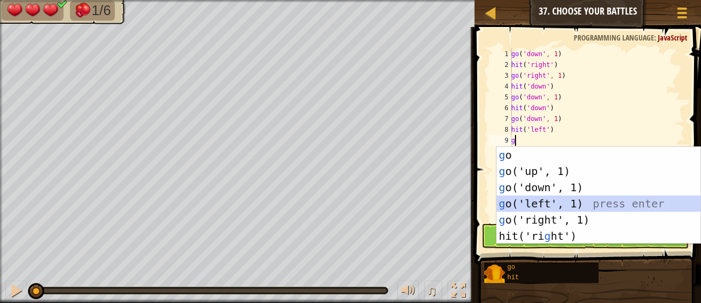
click at [572, 200] on div "g o press enter g o('up', 1) press enter g o('down', 1) press enter g o('left',…" at bounding box center [599, 211] width 204 height 129
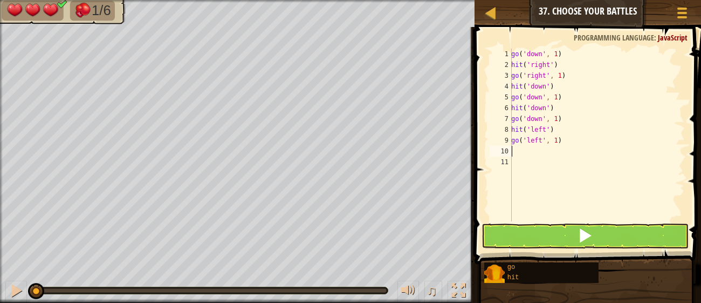
type textarea "h"
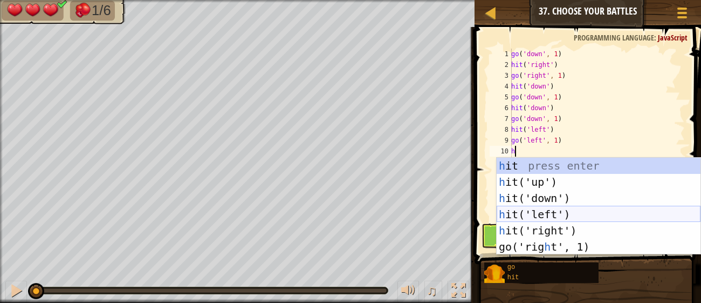
click at [576, 215] on div "h it press enter h it('up') press enter h it('down') press enter h it('left') p…" at bounding box center [599, 222] width 204 height 129
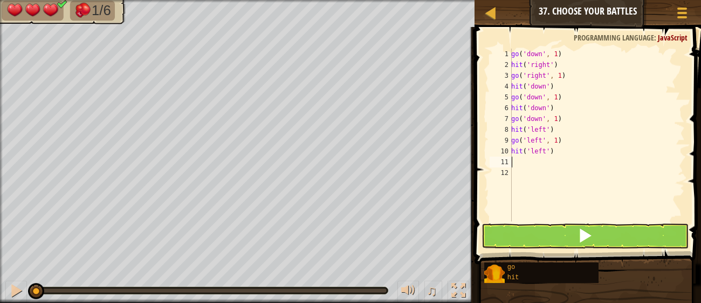
type textarea "g"
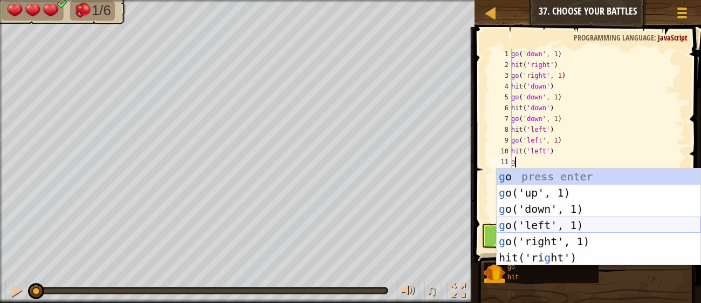
click at [575, 223] on div "g o press enter g o('up', 1) press enter g o('down', 1) press enter g o('left',…" at bounding box center [599, 232] width 204 height 129
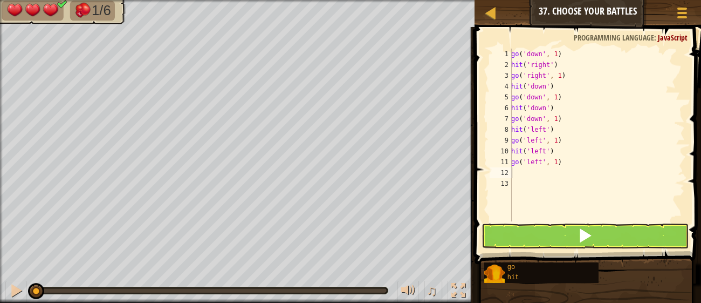
type textarea "h"
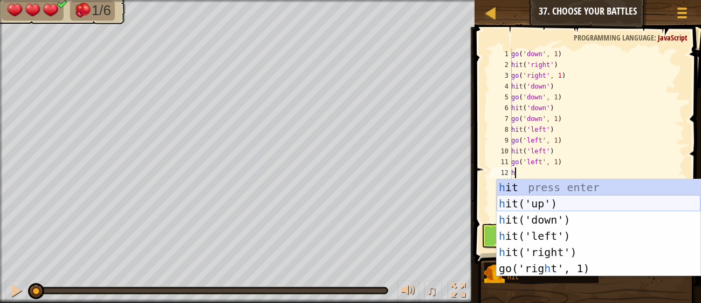
click at [557, 210] on div "h it press enter h it('up') press enter h it('down') press enter h it('left') p…" at bounding box center [599, 243] width 204 height 129
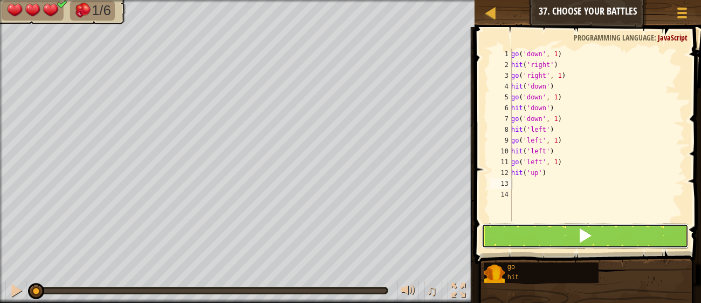
click at [572, 238] on button at bounding box center [585, 235] width 207 height 25
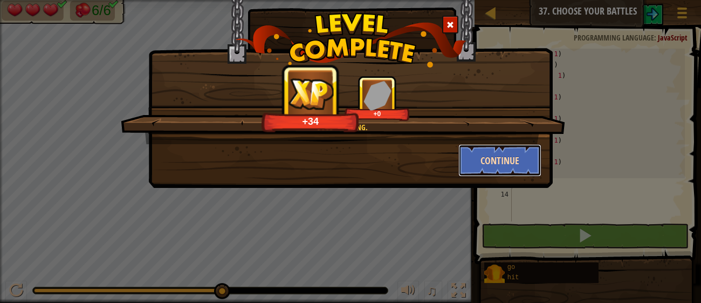
click at [517, 147] on button "Continue" at bounding box center [501, 160] width 84 height 32
